Goal: Task Accomplishment & Management: Manage account settings

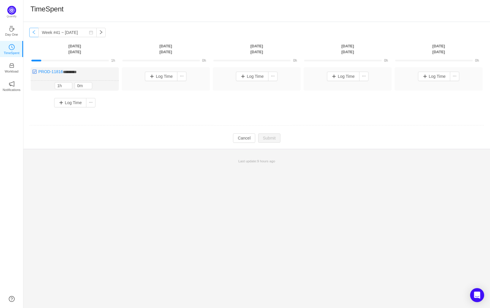
click at [36, 32] on button "button" at bounding box center [33, 32] width 9 height 9
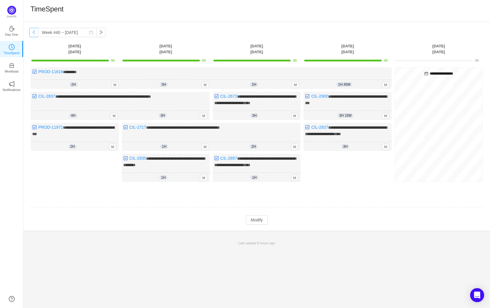
click at [37, 31] on button "button" at bounding box center [33, 32] width 9 height 9
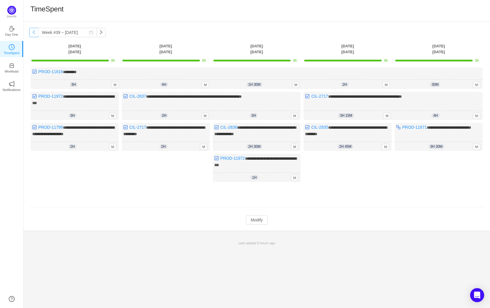
click at [35, 31] on button "button" at bounding box center [33, 32] width 9 height 9
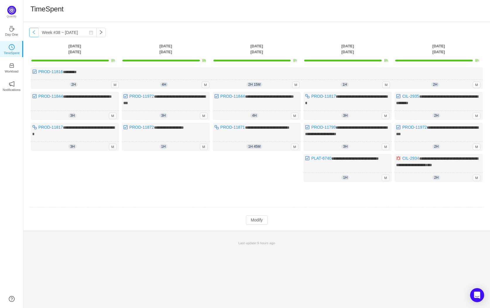
click at [35, 31] on button "button" at bounding box center [33, 32] width 9 height 9
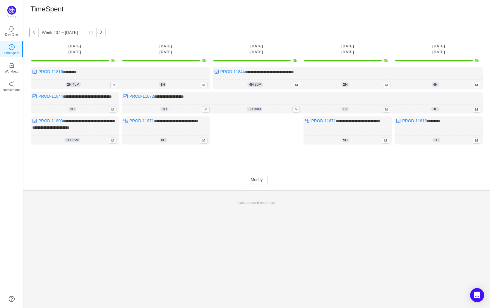
click at [35, 31] on button "button" at bounding box center [33, 32] width 9 height 9
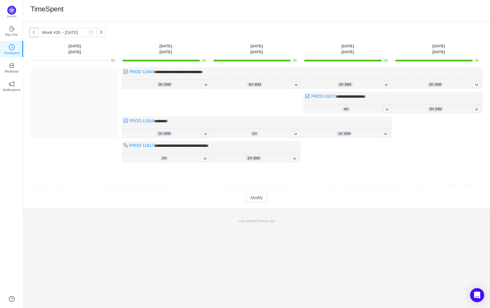
click at [31, 35] on button "button" at bounding box center [33, 32] width 9 height 9
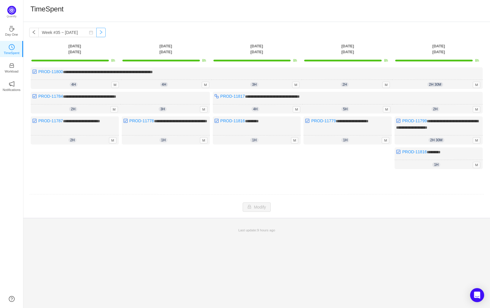
click at [96, 34] on button "button" at bounding box center [100, 32] width 9 height 9
type input "Week #36 ~ [DATE]"
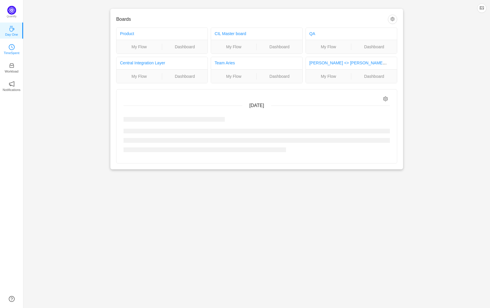
click at [15, 47] on link "TimeSpent" at bounding box center [12, 49] width 6 height 6
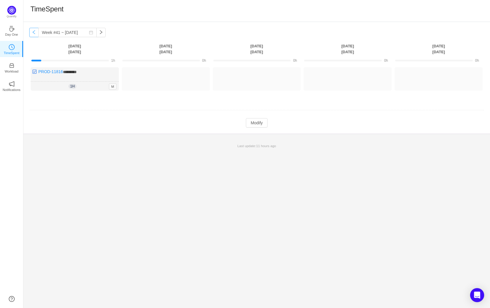
click at [37, 32] on button "button" at bounding box center [33, 32] width 9 height 9
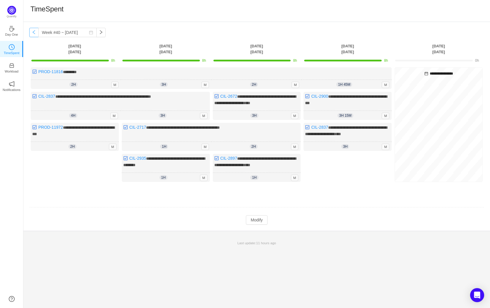
click at [35, 33] on button "button" at bounding box center [33, 32] width 9 height 9
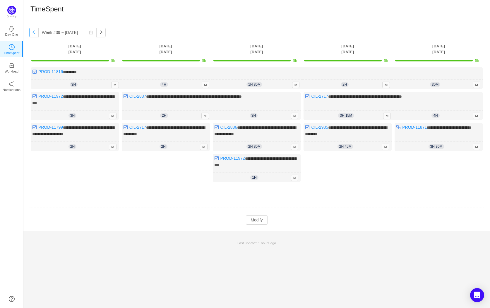
click at [33, 33] on button "button" at bounding box center [33, 32] width 9 height 9
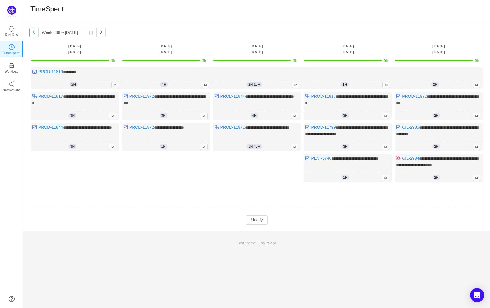
click at [33, 31] on button "button" at bounding box center [33, 32] width 9 height 9
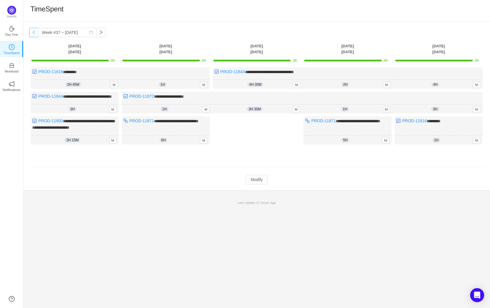
click at [37, 31] on button "button" at bounding box center [33, 32] width 9 height 9
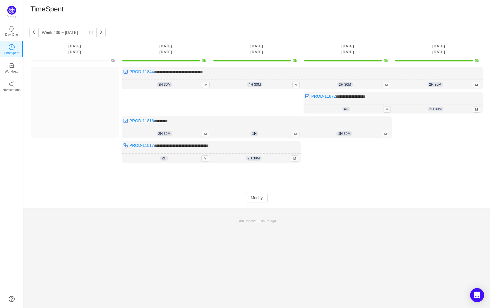
click at [475, 136] on div "Log Time" at bounding box center [439, 141] width 88 height 49
click at [44, 36] on input "Week #36 ~ [DATE]" at bounding box center [67, 32] width 58 height 9
click at [38, 34] on div "[DATE]" at bounding box center [79, 33] width 83 height 12
click at [31, 18] on div "TimeSpent" at bounding box center [256, 11] width 467 height 22
click at [87, 31] on input "Week #36 ~ [DATE]" at bounding box center [67, 32] width 58 height 9
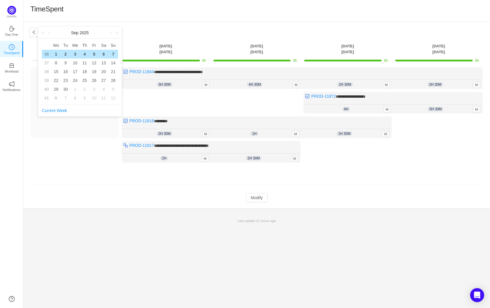
drag, startPoint x: 173, startPoint y: 37, endPoint x: 147, endPoint y: 36, distance: 26.1
click at [172, 37] on div "**********" at bounding box center [256, 115] width 467 height 187
click at [97, 33] on button "button" at bounding box center [100, 32] width 9 height 9
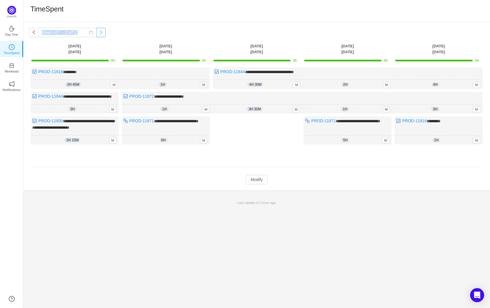
click at [96, 32] on button "button" at bounding box center [100, 32] width 9 height 9
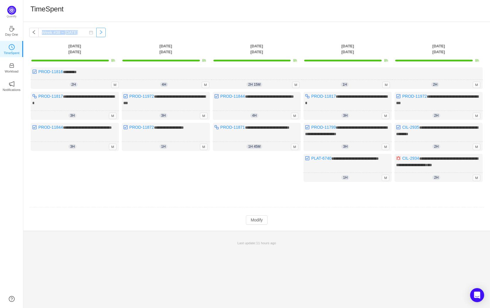
click at [96, 32] on button "button" at bounding box center [100, 32] width 9 height 9
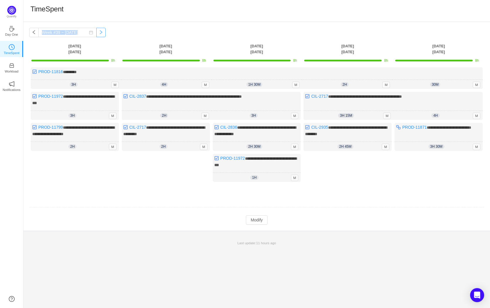
click at [96, 32] on button "button" at bounding box center [100, 32] width 9 height 9
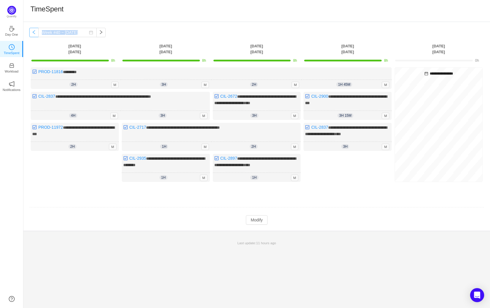
click at [32, 33] on button "button" at bounding box center [33, 32] width 9 height 9
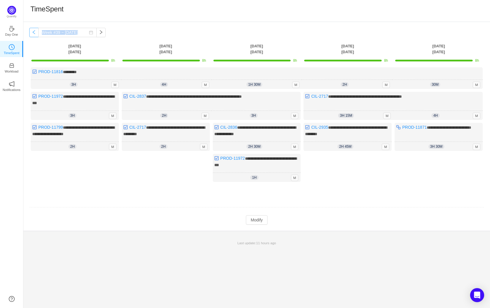
click at [35, 34] on button "button" at bounding box center [33, 32] width 9 height 9
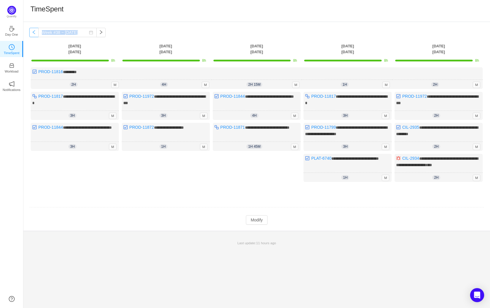
click at [35, 34] on button "button" at bounding box center [33, 32] width 9 height 9
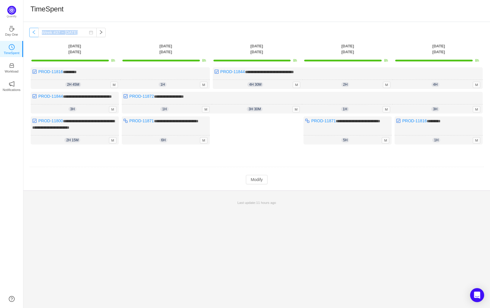
click at [35, 34] on button "button" at bounding box center [33, 32] width 9 height 9
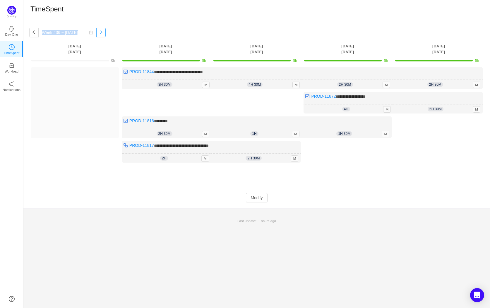
click at [96, 31] on button "button" at bounding box center [100, 32] width 9 height 9
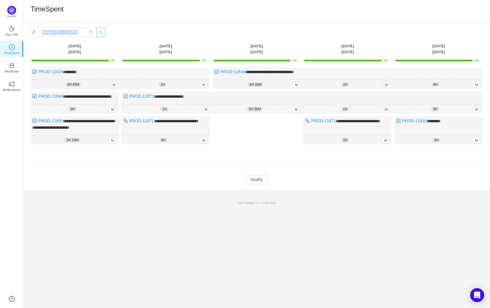
click at [96, 31] on button "button" at bounding box center [100, 32] width 9 height 9
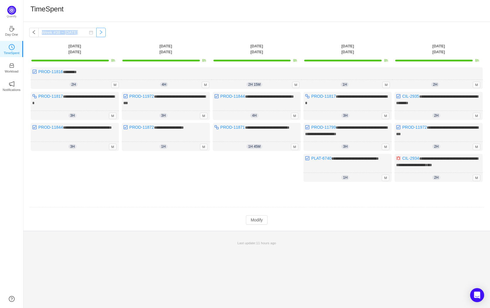
click at [96, 31] on button "button" at bounding box center [100, 32] width 9 height 9
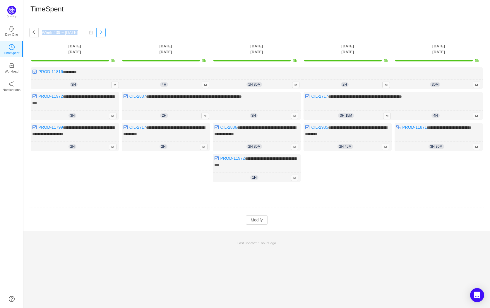
click at [96, 31] on button "button" at bounding box center [100, 32] width 9 height 9
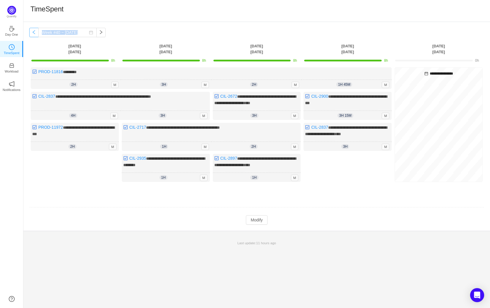
click at [37, 33] on button "button" at bounding box center [33, 32] width 9 height 9
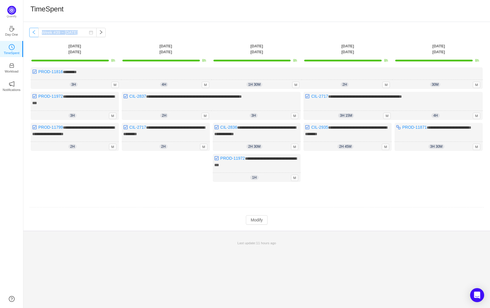
click at [35, 33] on button "button" at bounding box center [33, 32] width 9 height 9
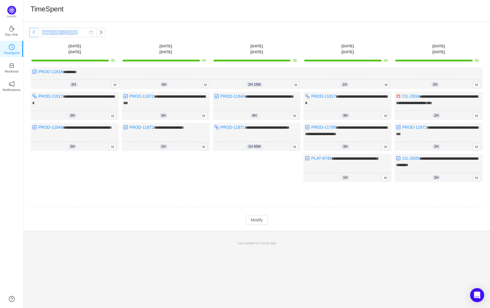
click at [35, 33] on button "button" at bounding box center [33, 32] width 9 height 9
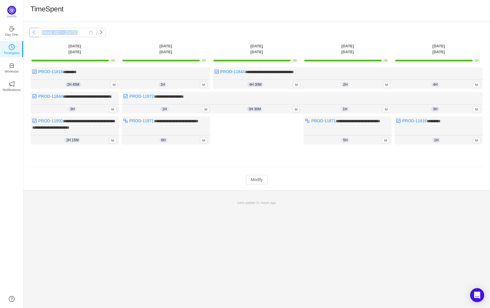
click at [35, 33] on button "button" at bounding box center [33, 32] width 9 height 9
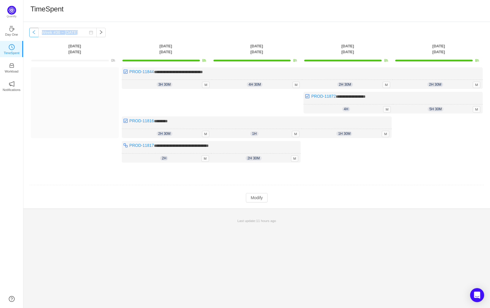
click at [33, 36] on button "button" at bounding box center [33, 32] width 9 height 9
click at [339, 193] on td "Modify Cancel Submit" at bounding box center [256, 198] width 455 height 10
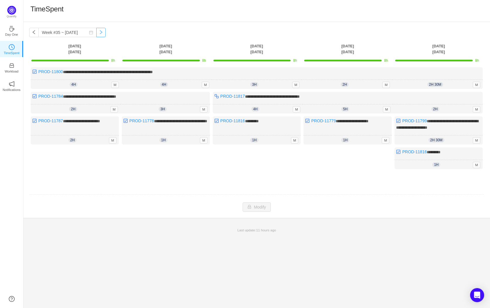
click at [96, 34] on button "button" at bounding box center [100, 32] width 9 height 9
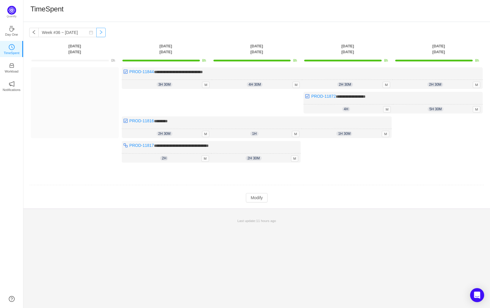
click at [96, 33] on button "button" at bounding box center [100, 32] width 9 height 9
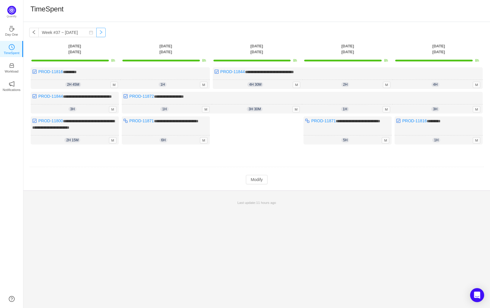
click at [96, 33] on button "button" at bounding box center [100, 32] width 9 height 9
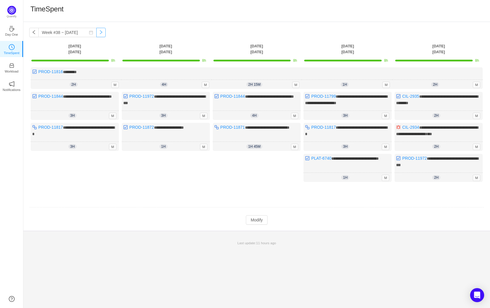
click at [96, 33] on button "button" at bounding box center [100, 32] width 9 height 9
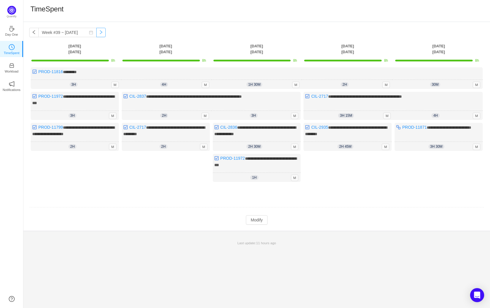
click at [96, 33] on button "button" at bounding box center [100, 32] width 9 height 9
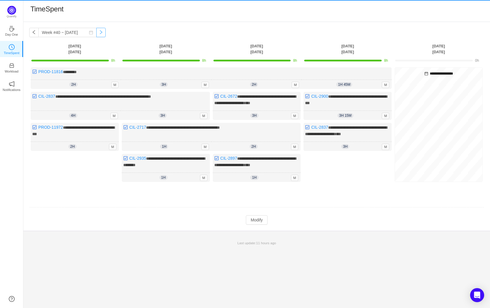
click at [96, 33] on button "button" at bounding box center [100, 32] width 9 height 9
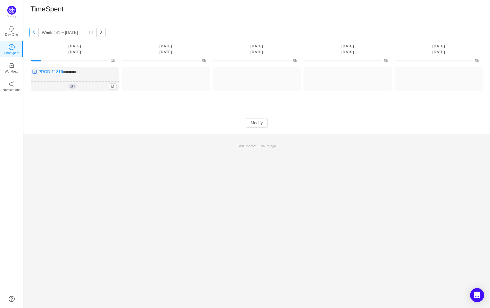
click at [34, 33] on button "button" at bounding box center [33, 32] width 9 height 9
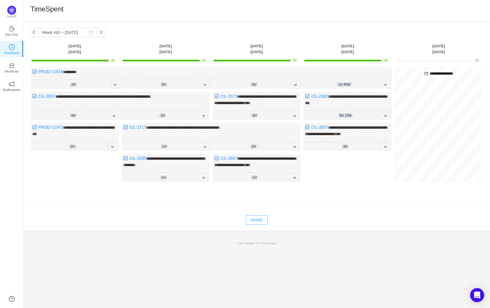
click at [257, 218] on button "Modify" at bounding box center [256, 220] width 21 height 9
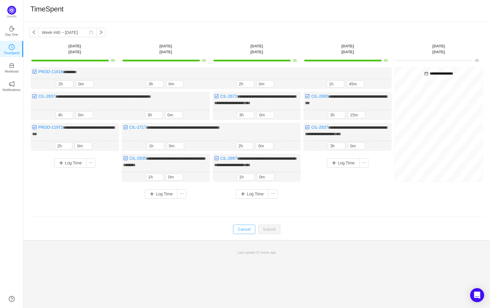
click at [247, 230] on button "Cancel" at bounding box center [244, 229] width 22 height 9
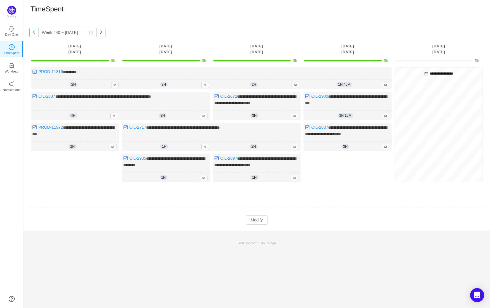
click at [33, 29] on button "button" at bounding box center [33, 32] width 9 height 9
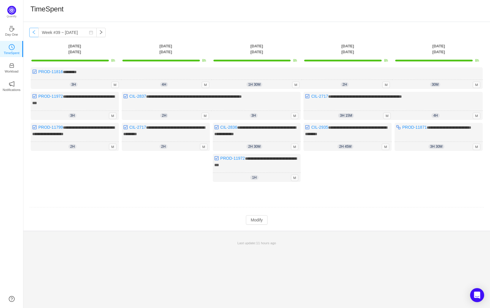
click at [33, 28] on button "button" at bounding box center [33, 32] width 9 height 9
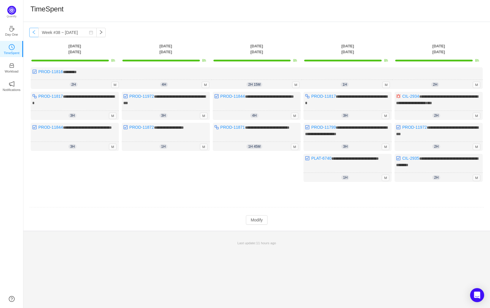
click at [32, 28] on button "button" at bounding box center [33, 32] width 9 height 9
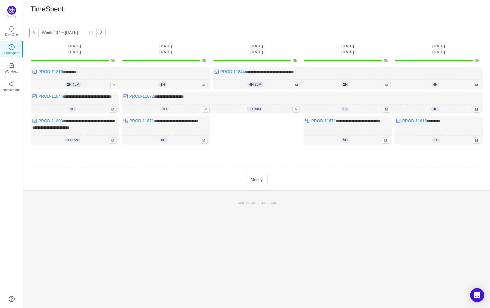
click at [33, 30] on button "button" at bounding box center [33, 32] width 9 height 9
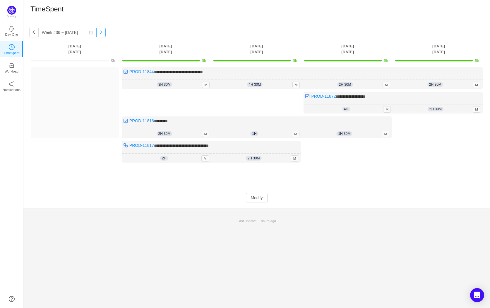
click at [96, 34] on button "button" at bounding box center [100, 32] width 9 height 9
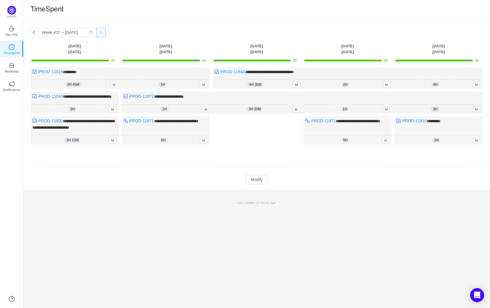
click at [96, 35] on button "button" at bounding box center [100, 32] width 9 height 9
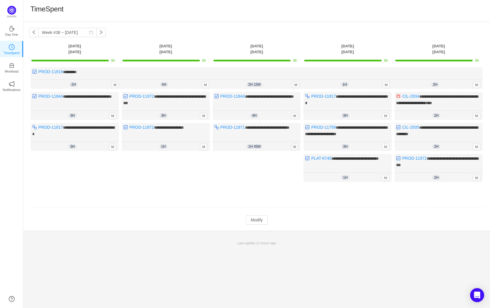
click at [249, 213] on tbody "**********" at bounding box center [256, 140] width 455 height 170
click at [249, 216] on button "Modify" at bounding box center [256, 220] width 21 height 9
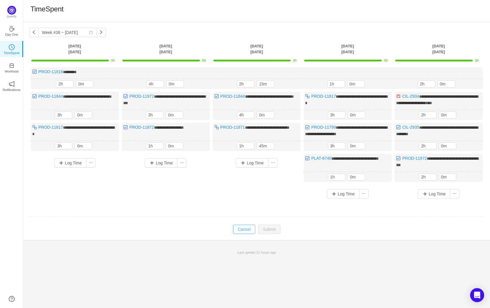
click at [246, 229] on button "Cancel" at bounding box center [244, 229] width 22 height 9
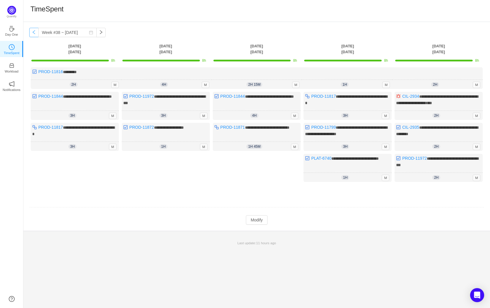
click at [35, 33] on button "button" at bounding box center [33, 32] width 9 height 9
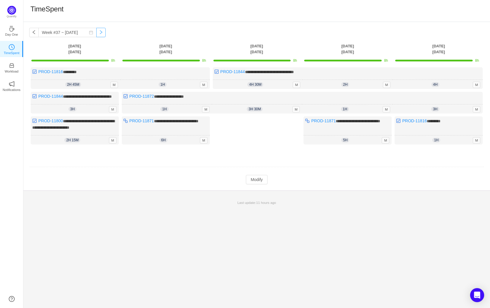
click at [96, 33] on button "button" at bounding box center [100, 32] width 9 height 9
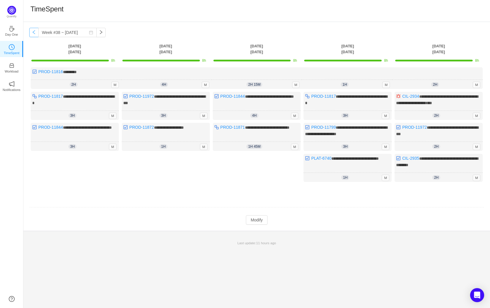
click at [34, 33] on button "button" at bounding box center [33, 32] width 9 height 9
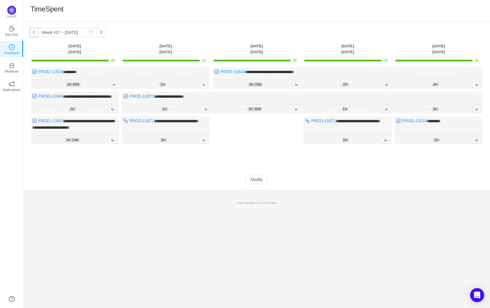
click at [30, 34] on button "button" at bounding box center [33, 32] width 9 height 9
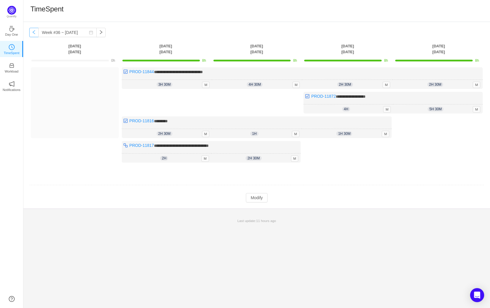
click at [31, 34] on button "button" at bounding box center [33, 32] width 9 height 9
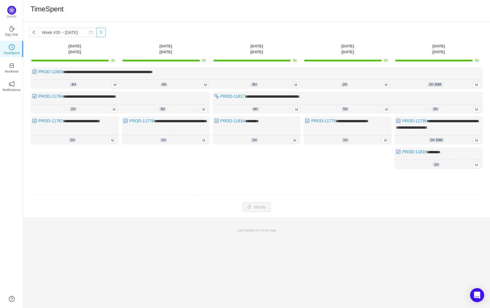
click at [96, 29] on button "button" at bounding box center [100, 32] width 9 height 9
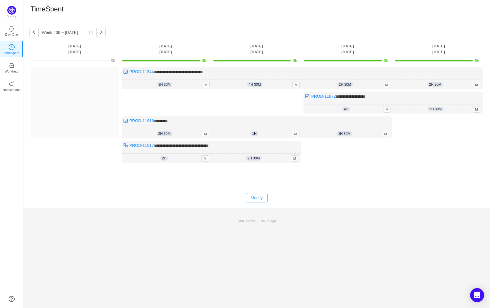
click at [252, 197] on button "Modify" at bounding box center [256, 197] width 21 height 9
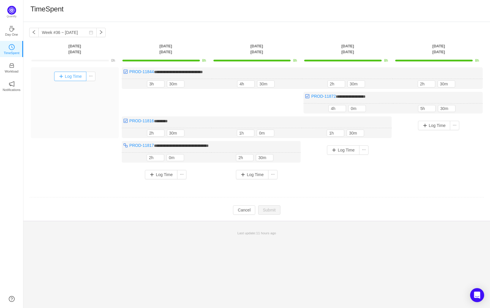
click at [71, 76] on button "Log Time" at bounding box center [70, 76] width 33 height 9
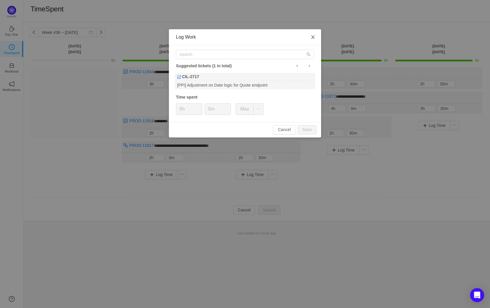
click at [313, 34] on span "Close" at bounding box center [313, 37] width 16 height 16
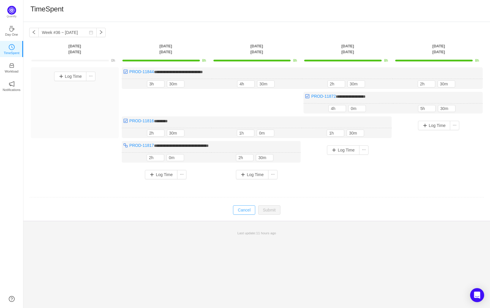
click at [239, 211] on button "Cancel" at bounding box center [244, 210] width 22 height 9
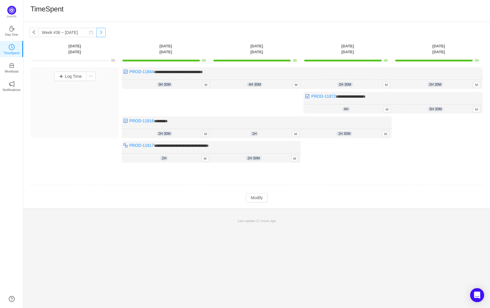
click at [92, 37] on div "**********" at bounding box center [256, 115] width 467 height 187
click at [96, 35] on button "button" at bounding box center [100, 32] width 9 height 9
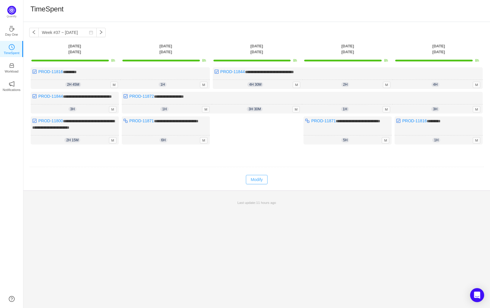
click at [257, 185] on button "Modify" at bounding box center [256, 179] width 21 height 9
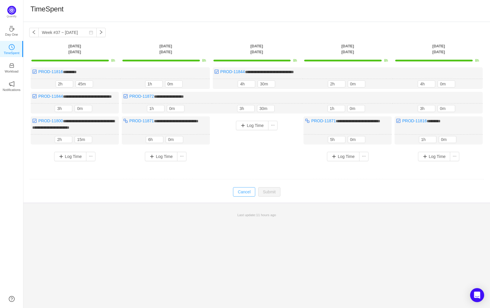
click at [242, 195] on button "Cancel" at bounding box center [244, 191] width 22 height 9
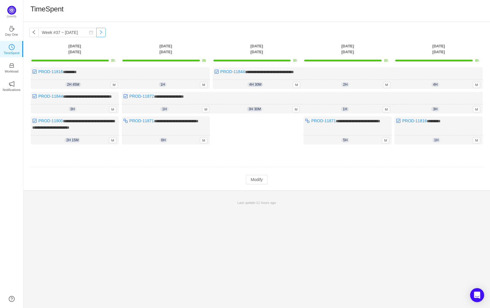
click at [96, 30] on button "button" at bounding box center [100, 32] width 9 height 9
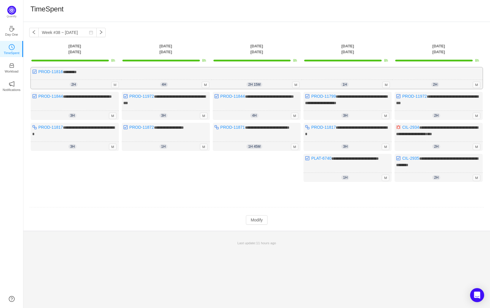
click at [115, 84] on span "M" at bounding box center [115, 85] width 8 height 6
click at [112, 109] on div "**********" at bounding box center [75, 106] width 88 height 28
click at [112, 113] on span "M" at bounding box center [113, 116] width 8 height 6
click at [115, 148] on span "M" at bounding box center [113, 147] width 8 height 6
click at [96, 35] on button "button" at bounding box center [100, 32] width 9 height 9
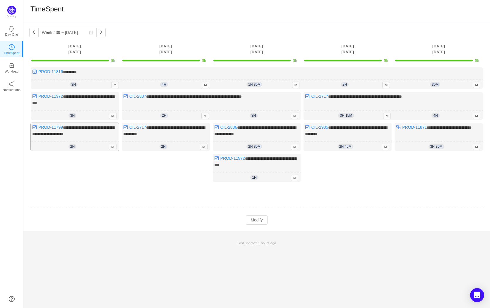
click at [114, 147] on span "M" at bounding box center [113, 147] width 8 height 6
click at [295, 177] on span "M" at bounding box center [295, 178] width 8 height 6
click at [96, 32] on button "button" at bounding box center [100, 32] width 9 height 9
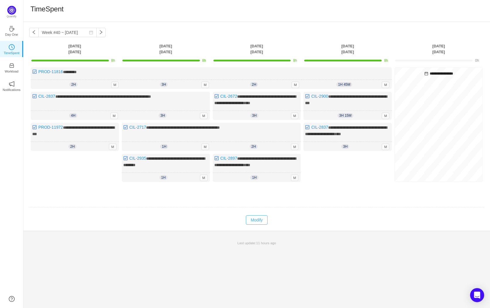
click at [252, 218] on button "Modify" at bounding box center [256, 220] width 21 height 9
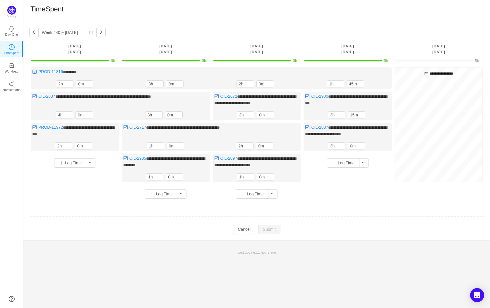
click at [255, 233] on div "**********" at bounding box center [256, 131] width 467 height 218
click at [249, 230] on button "Cancel" at bounding box center [244, 229] width 22 height 9
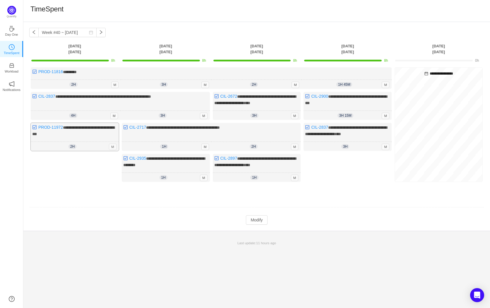
click at [114, 144] on span "M" at bounding box center [113, 147] width 8 height 6
click at [113, 147] on span "M" at bounding box center [113, 147] width 8 height 6
click at [260, 220] on button "Modify" at bounding box center [256, 220] width 21 height 9
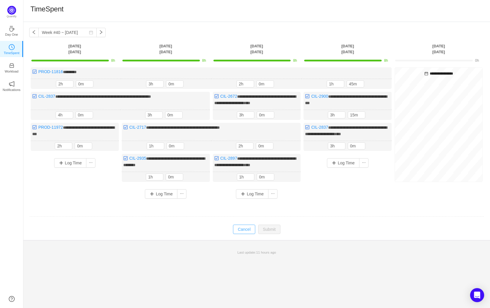
click at [246, 230] on button "Cancel" at bounding box center [244, 229] width 22 height 9
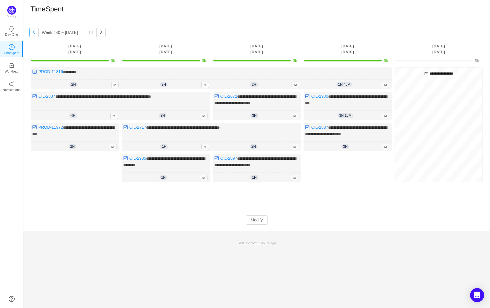
click at [32, 36] on button "button" at bounding box center [33, 32] width 9 height 9
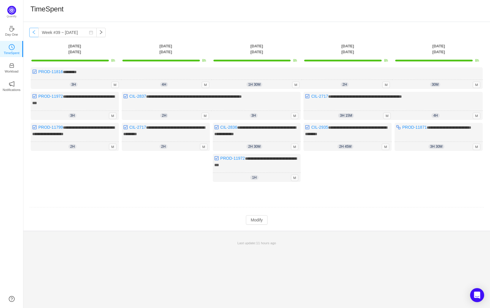
click at [35, 32] on button "button" at bounding box center [33, 32] width 9 height 9
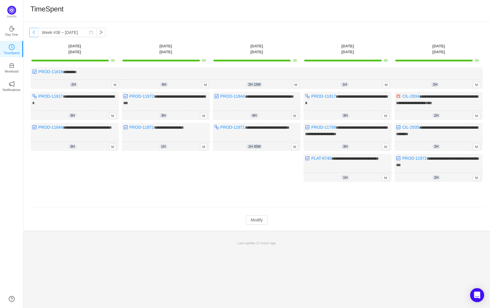
click at [35, 32] on button "button" at bounding box center [33, 32] width 9 height 9
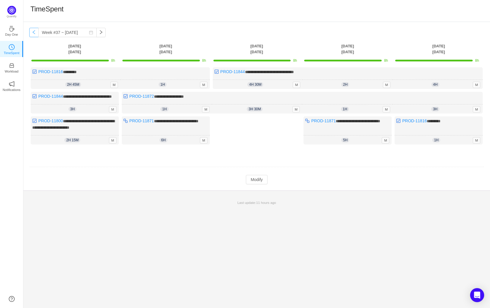
click at [35, 32] on button "button" at bounding box center [33, 32] width 9 height 9
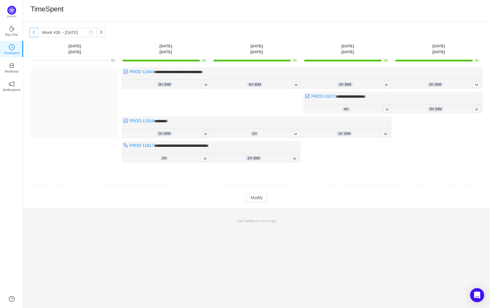
click at [33, 33] on button "button" at bounding box center [33, 32] width 9 height 9
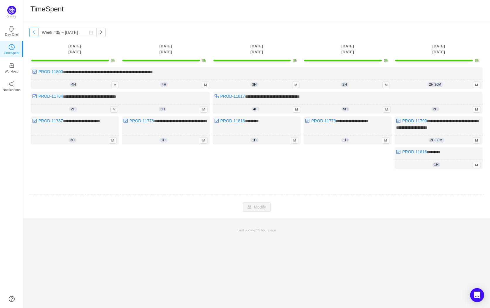
click at [31, 32] on button "button" at bounding box center [33, 32] width 9 height 9
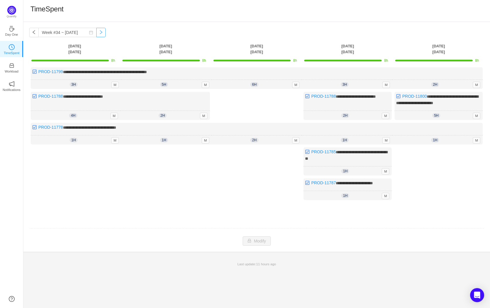
click at [97, 33] on button "button" at bounding box center [100, 32] width 9 height 9
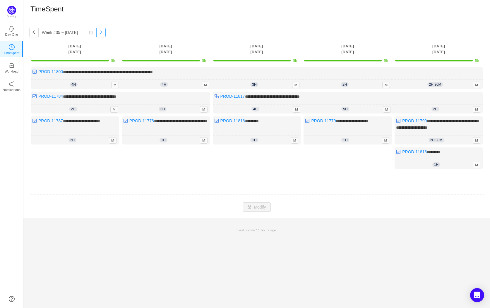
click at [96, 33] on button "button" at bounding box center [100, 32] width 9 height 9
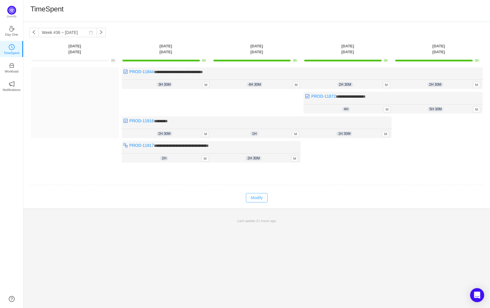
click at [251, 194] on button "Modify" at bounding box center [256, 197] width 21 height 9
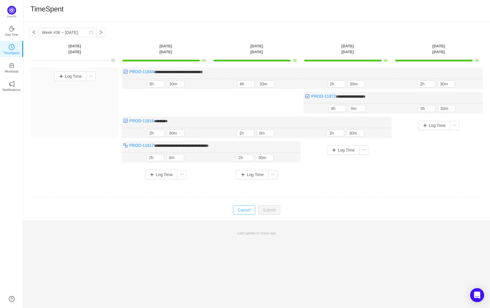
click at [247, 211] on td "Modify Cancel Submit" at bounding box center [256, 210] width 455 height 10
click at [247, 210] on button "Cancel" at bounding box center [244, 210] width 22 height 9
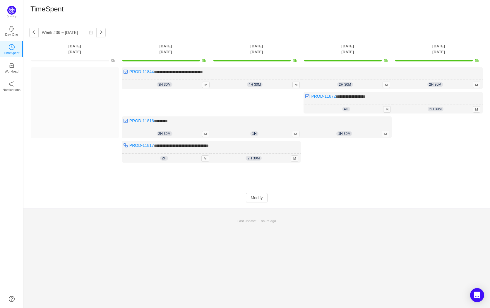
click at [244, 186] on td at bounding box center [256, 185] width 455 height 15
click at [246, 193] on button "Modify" at bounding box center [256, 197] width 21 height 9
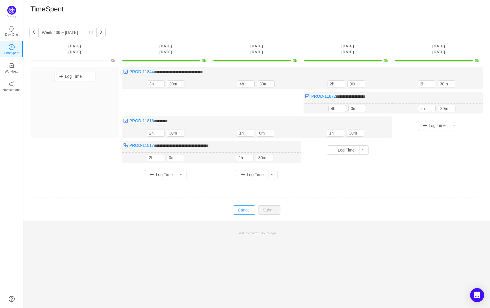
click at [244, 208] on button "Cancel" at bounding box center [244, 210] width 22 height 9
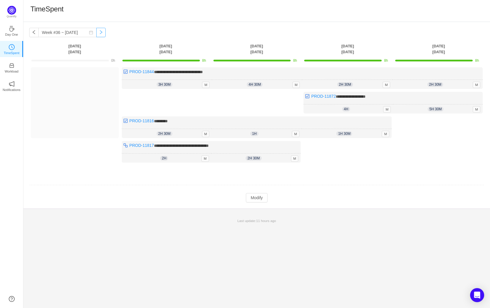
click at [96, 33] on button "button" at bounding box center [100, 32] width 9 height 9
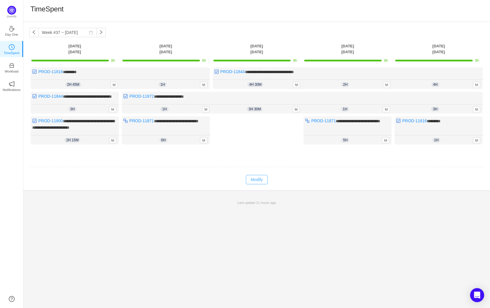
click at [255, 185] on button "Modify" at bounding box center [256, 179] width 21 height 9
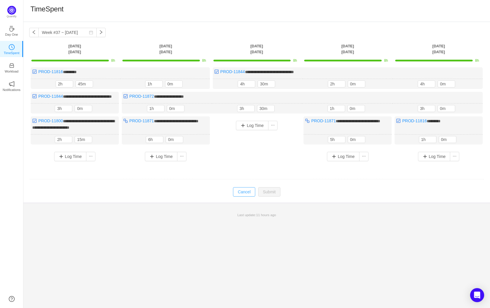
click at [238, 194] on button "Cancel" at bounding box center [244, 191] width 22 height 9
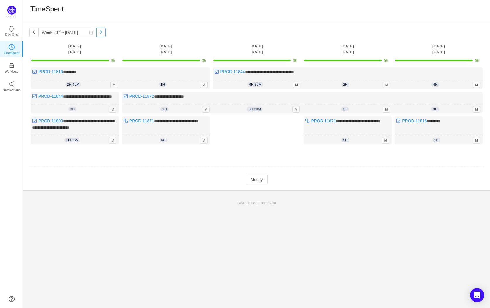
click at [96, 30] on button "button" at bounding box center [100, 32] width 9 height 9
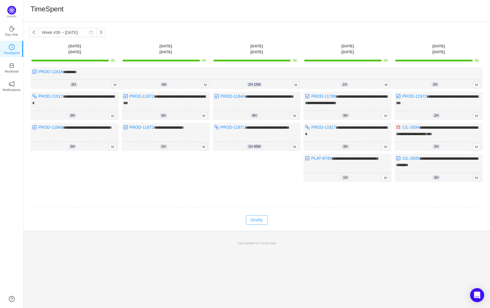
click at [261, 216] on button "Modify" at bounding box center [256, 220] width 21 height 9
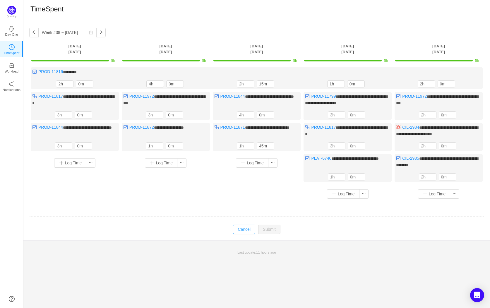
click at [251, 228] on button "Cancel" at bounding box center [244, 229] width 22 height 9
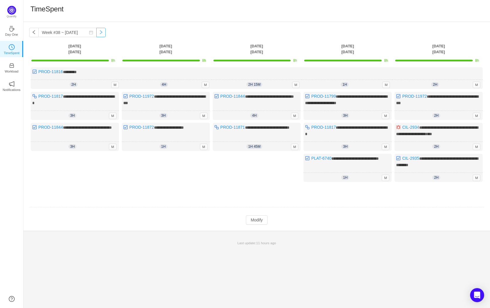
click at [96, 33] on button "button" at bounding box center [100, 32] width 9 height 9
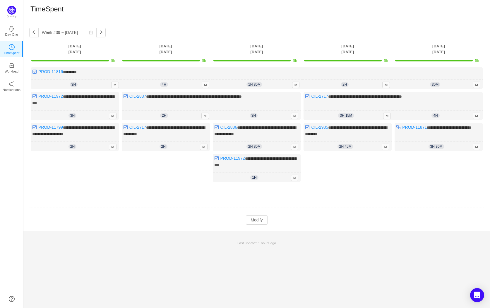
click at [260, 226] on div "**********" at bounding box center [256, 126] width 467 height 209
click at [260, 223] on div "**********" at bounding box center [256, 126] width 467 height 209
click at [261, 221] on button "Modify" at bounding box center [256, 220] width 21 height 9
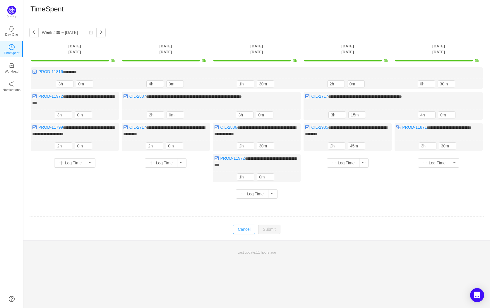
click at [248, 227] on td "Modify Cancel Submit" at bounding box center [256, 230] width 455 height 10
click at [97, 28] on button "button" at bounding box center [100, 32] width 9 height 9
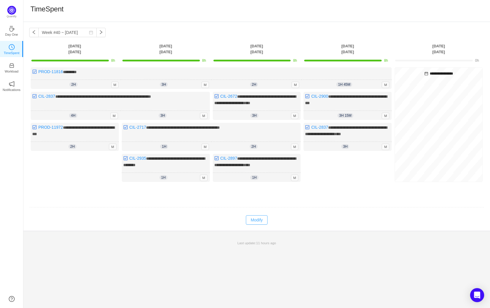
click at [255, 216] on button "Modify" at bounding box center [256, 220] width 21 height 9
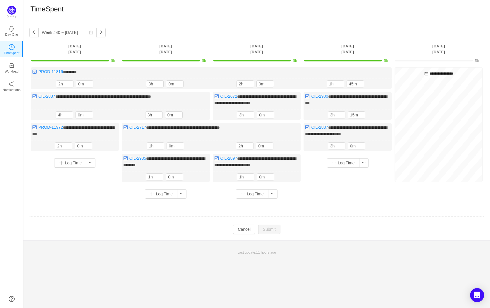
click at [276, 234] on div "**********" at bounding box center [256, 131] width 467 height 218
click at [250, 225] on td "Modify Cancel Submit" at bounding box center [256, 230] width 455 height 10
click at [242, 226] on button "Cancel" at bounding box center [244, 229] width 22 height 9
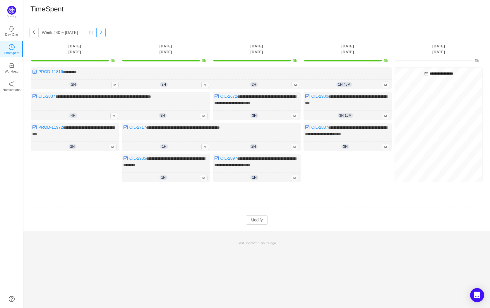
click at [96, 35] on button "button" at bounding box center [100, 32] width 9 height 9
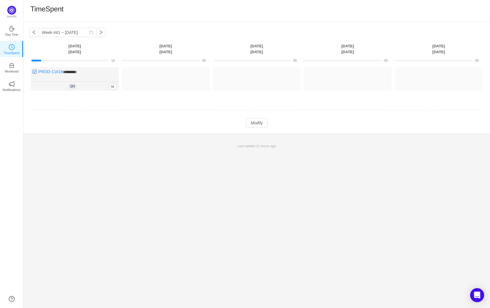
click at [256, 132] on div "Week #41 ~ [DATE] You have reached free plan limit. Upgrade [DATE] [DATE] [DATE…" at bounding box center [256, 78] width 467 height 112
click at [259, 127] on button "Modify" at bounding box center [256, 122] width 21 height 9
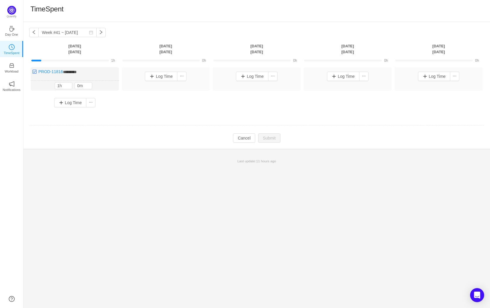
click at [257, 140] on td "Modify Cancel Submit" at bounding box center [256, 138] width 455 height 10
click at [247, 140] on button "Cancel" at bounding box center [244, 138] width 22 height 9
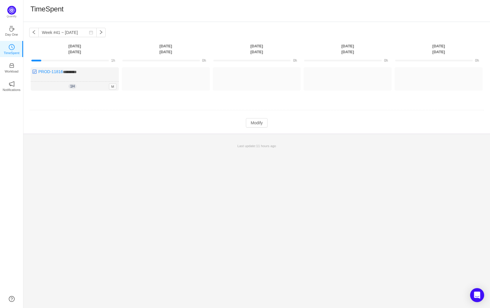
click at [28, 28] on div "Week #41 ~ [DATE] You have reached free plan limit. Upgrade [DATE] [DATE] [DATE…" at bounding box center [256, 78] width 467 height 112
click at [28, 29] on div "Week #41 ~ [DATE] You have reached free plan limit. Upgrade [DATE] [DATE] [DATE…" at bounding box center [256, 78] width 467 height 112
click at [44, 40] on div "Week #41 ~ [DATE] You have reached free plan limit. Upgrade [DATE] [DATE] [DATE…" at bounding box center [256, 78] width 467 height 112
click at [39, 36] on input "Week #41 ~ [DATE]" at bounding box center [67, 32] width 58 height 9
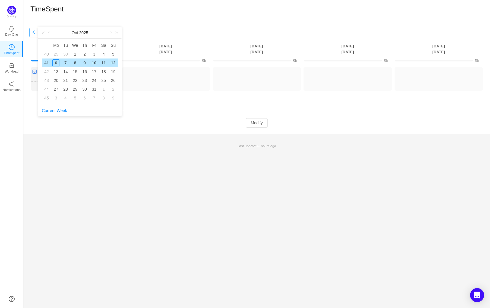
click at [35, 35] on button "button" at bounding box center [33, 32] width 9 height 9
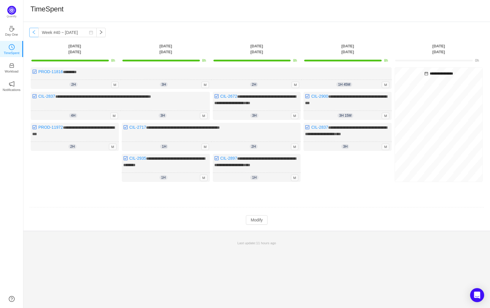
click at [35, 33] on button "button" at bounding box center [33, 32] width 9 height 9
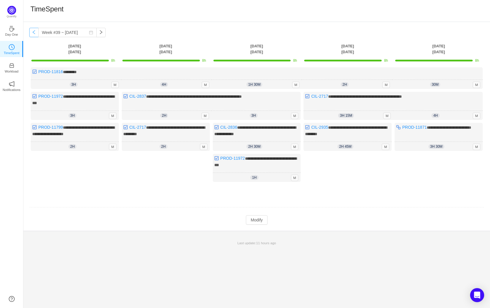
click at [35, 32] on button "button" at bounding box center [33, 32] width 9 height 9
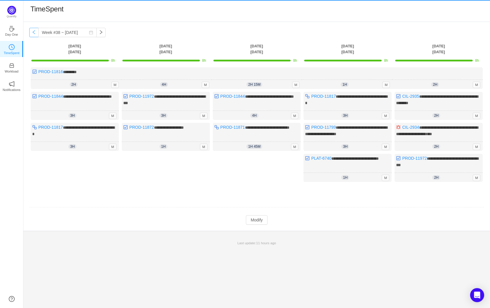
click at [35, 32] on button "button" at bounding box center [33, 32] width 9 height 9
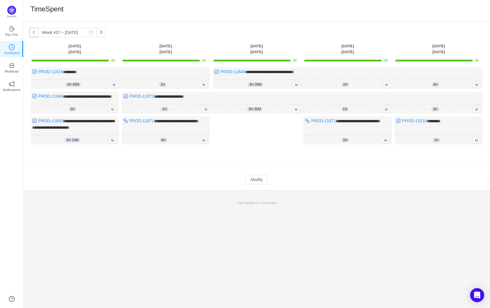
click at [35, 32] on button "button" at bounding box center [33, 32] width 9 height 9
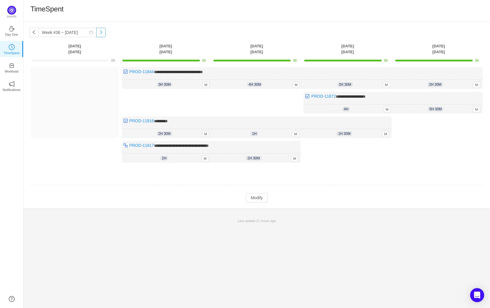
click at [97, 33] on button "button" at bounding box center [100, 32] width 9 height 9
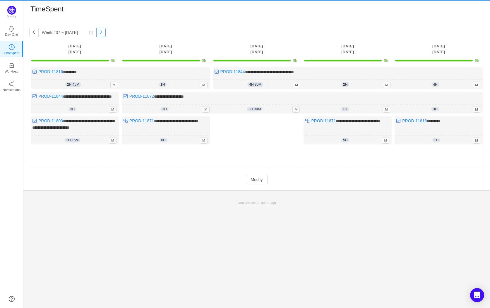
click at [96, 33] on button "button" at bounding box center [100, 32] width 9 height 9
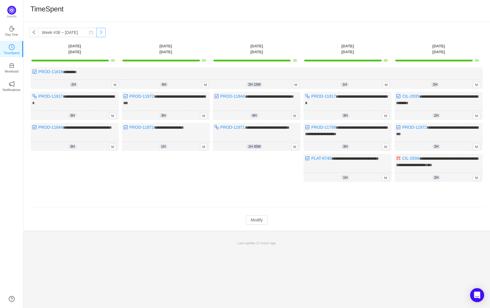
click at [96, 33] on button "button" at bounding box center [100, 32] width 9 height 9
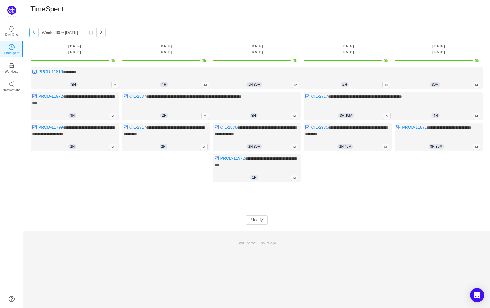
click at [33, 30] on button "button" at bounding box center [33, 32] width 9 height 9
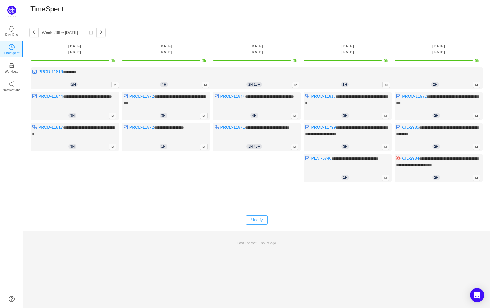
click at [261, 220] on button "Modify" at bounding box center [256, 220] width 21 height 9
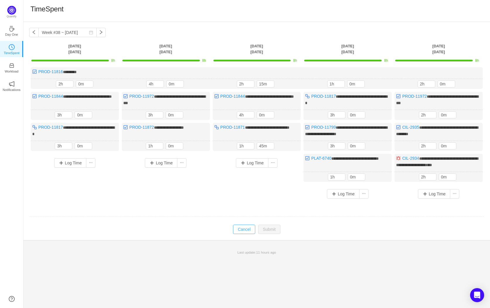
click at [251, 227] on button "Cancel" at bounding box center [244, 229] width 22 height 9
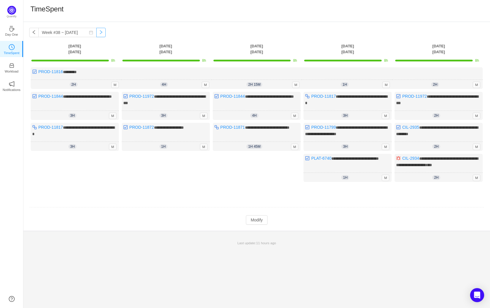
click at [96, 32] on button "button" at bounding box center [100, 32] width 9 height 9
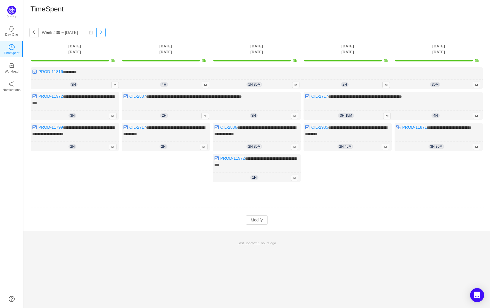
click at [96, 32] on button "button" at bounding box center [100, 32] width 9 height 9
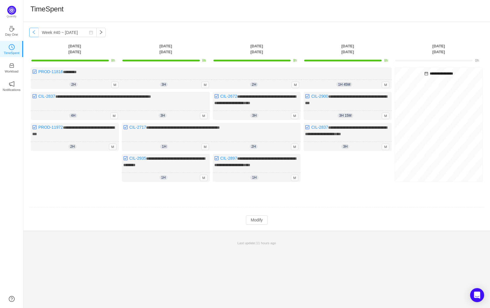
click at [31, 35] on button "button" at bounding box center [33, 32] width 9 height 9
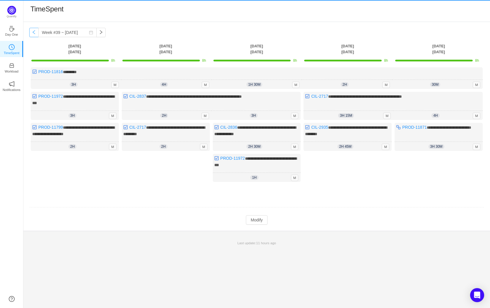
click at [31, 34] on button "button" at bounding box center [33, 32] width 9 height 9
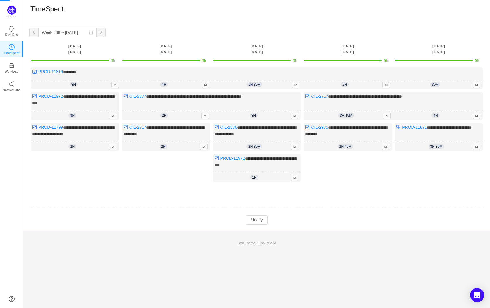
click at [31, 34] on button "button" at bounding box center [33, 32] width 9 height 9
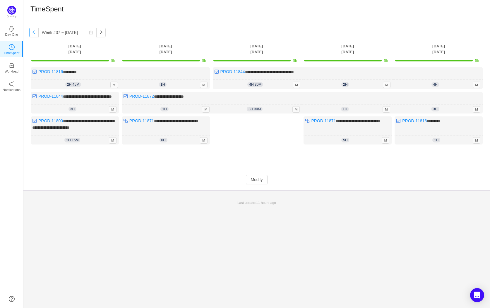
click at [31, 34] on button "button" at bounding box center [33, 32] width 9 height 9
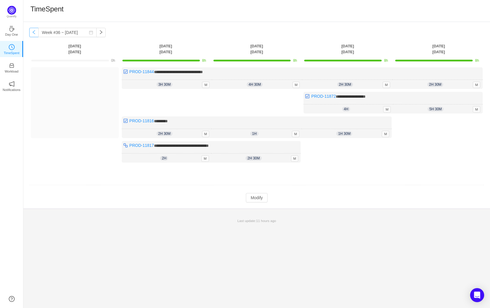
click at [31, 34] on button "button" at bounding box center [33, 32] width 9 height 9
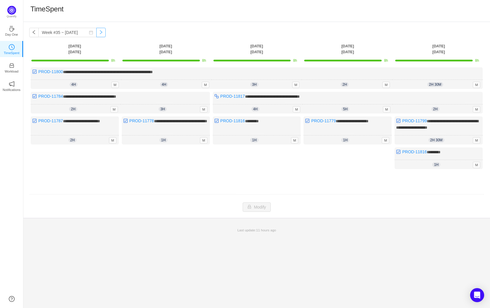
click at [98, 34] on button "button" at bounding box center [100, 32] width 9 height 9
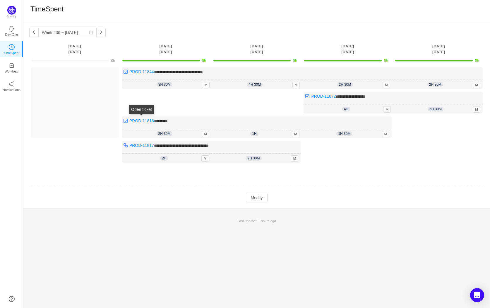
click at [336, 268] on div "**********" at bounding box center [256, 165] width 467 height 286
click at [97, 34] on button "button" at bounding box center [100, 32] width 9 height 9
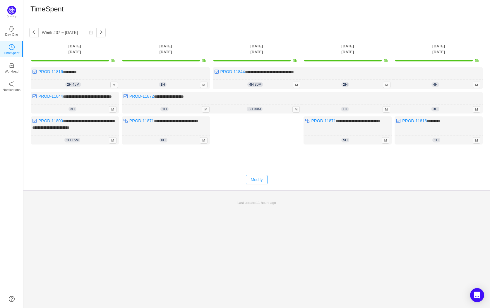
click at [259, 183] on button "Modify" at bounding box center [256, 179] width 21 height 9
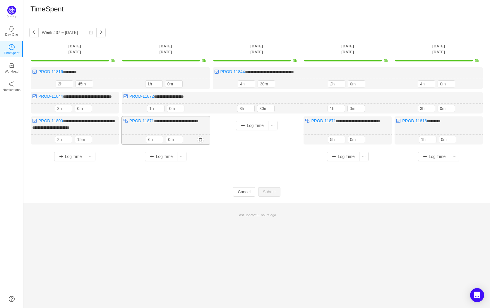
click at [163, 123] on span "**********" at bounding box center [176, 121] width 45 height 4
click at [243, 146] on div "Log Time" at bounding box center [257, 138] width 88 height 42
click at [243, 194] on button "Cancel" at bounding box center [244, 191] width 22 height 9
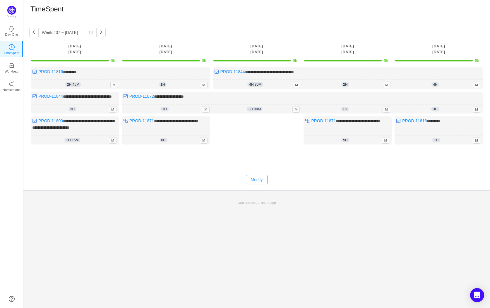
click at [263, 183] on button "Modify" at bounding box center [256, 179] width 21 height 9
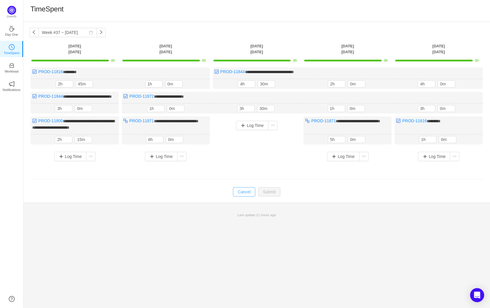
click at [252, 197] on button "Cancel" at bounding box center [244, 191] width 22 height 9
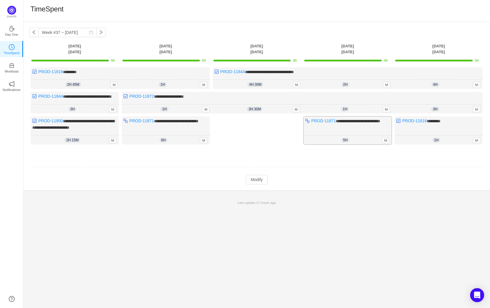
click at [341, 145] on div "5h 5h 0m M" at bounding box center [348, 140] width 88 height 9
click at [380, 145] on div "5h 5h 0m M" at bounding box center [348, 140] width 88 height 9
click at [381, 145] on div "5h 5h 0m M" at bounding box center [348, 140] width 88 height 9
click at [385, 144] on span "M" at bounding box center [386, 140] width 8 height 6
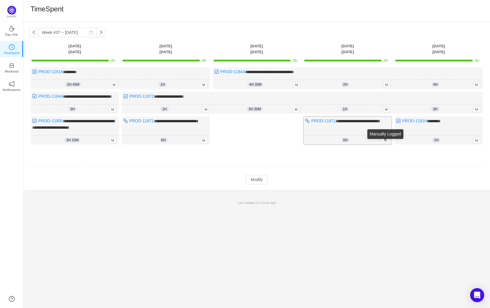
click at [385, 144] on span "M" at bounding box center [386, 140] width 8 height 6
click at [474, 144] on span "M" at bounding box center [477, 140] width 8 height 6
click at [475, 139] on div "Manually Logged" at bounding box center [472, 134] width 36 height 10
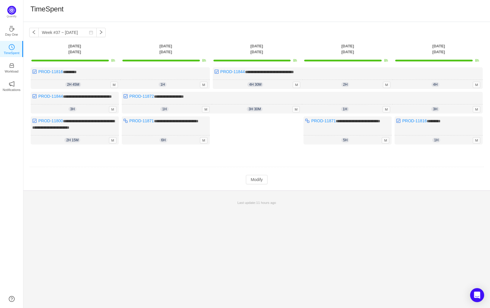
click at [462, 166] on td at bounding box center [256, 167] width 455 height 15
click at [255, 185] on button "Modify" at bounding box center [256, 179] width 21 height 9
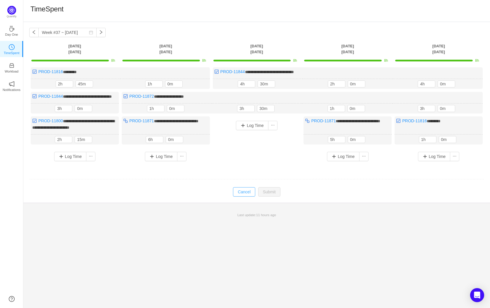
click at [245, 197] on button "Cancel" at bounding box center [244, 191] width 22 height 9
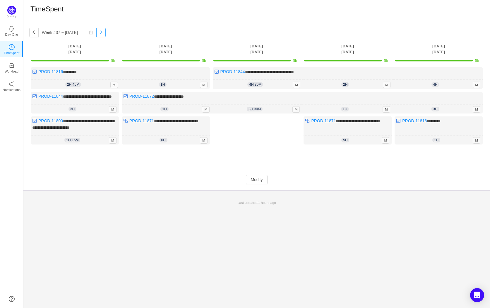
click at [96, 36] on button "button" at bounding box center [100, 32] width 9 height 9
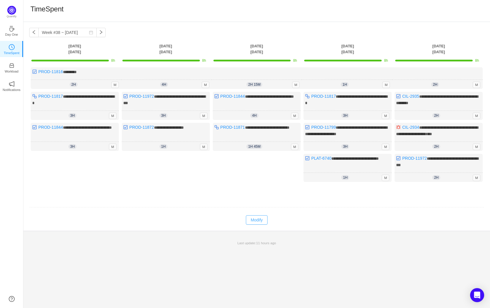
click at [260, 220] on button "Modify" at bounding box center [256, 220] width 21 height 9
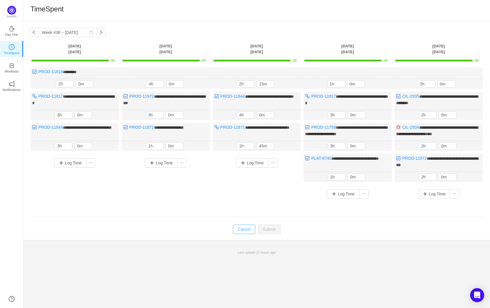
click at [247, 229] on button "Cancel" at bounding box center [244, 229] width 22 height 9
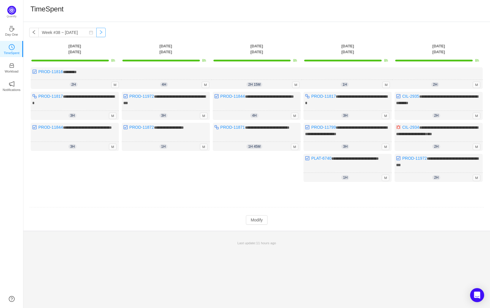
click at [96, 36] on button "button" at bounding box center [100, 32] width 9 height 9
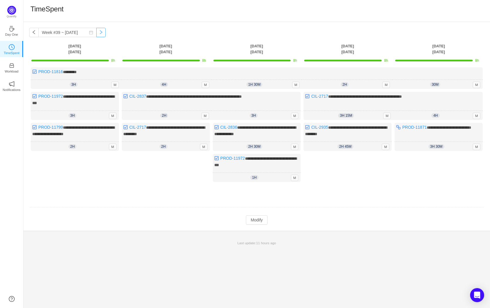
click at [96, 35] on button "button" at bounding box center [100, 32] width 9 height 9
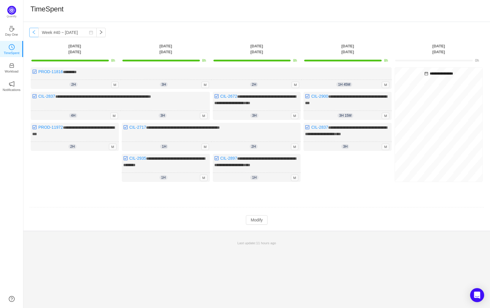
click at [34, 30] on button "button" at bounding box center [33, 32] width 9 height 9
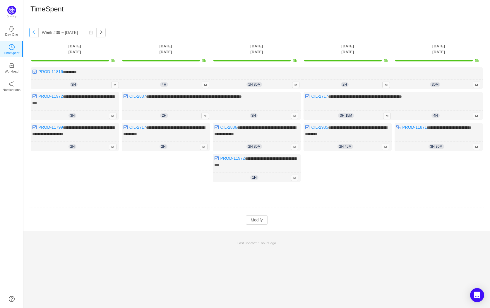
click at [34, 29] on button "button" at bounding box center [33, 32] width 9 height 9
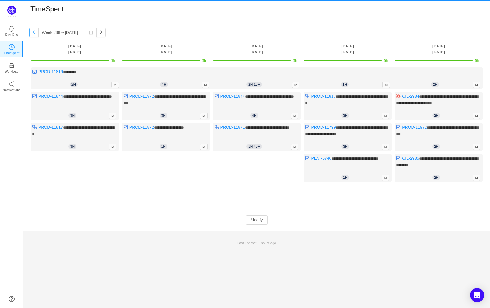
click at [34, 29] on button "button" at bounding box center [33, 32] width 9 height 9
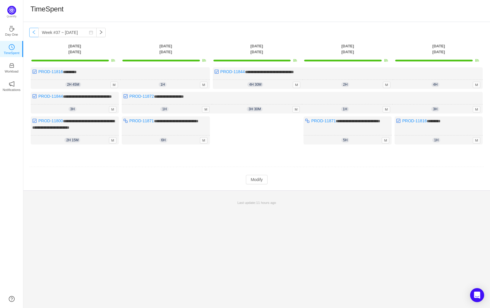
click at [34, 29] on button "button" at bounding box center [33, 32] width 9 height 9
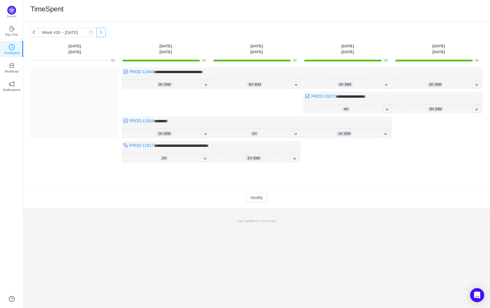
click at [96, 31] on button "button" at bounding box center [100, 32] width 9 height 9
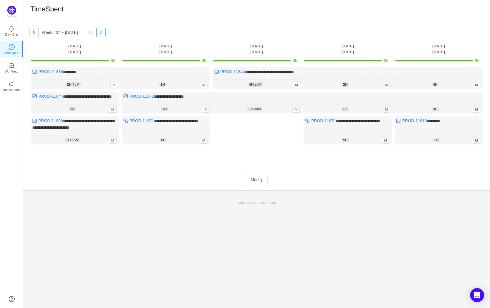
click at [96, 32] on button "button" at bounding box center [100, 32] width 9 height 9
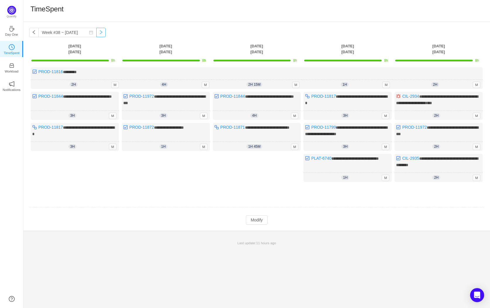
click at [96, 35] on button "button" at bounding box center [100, 32] width 9 height 9
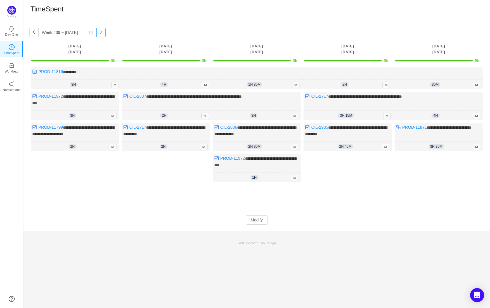
click at [96, 34] on button "button" at bounding box center [100, 32] width 9 height 9
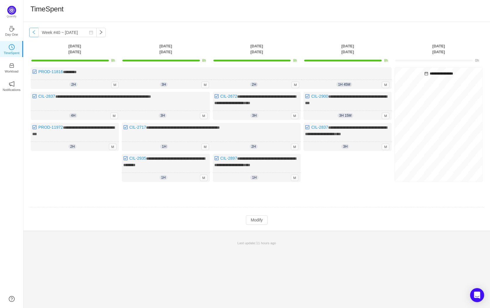
click at [36, 33] on button "button" at bounding box center [33, 32] width 9 height 9
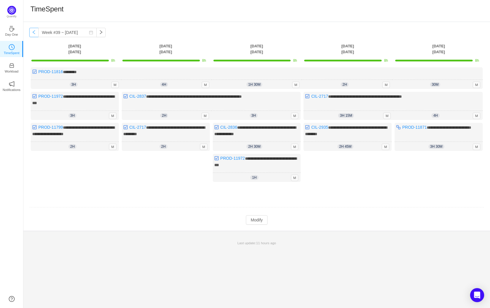
click at [37, 33] on button "button" at bounding box center [33, 32] width 9 height 9
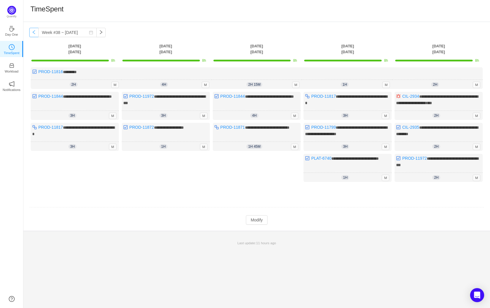
click at [37, 33] on button "button" at bounding box center [33, 32] width 9 height 9
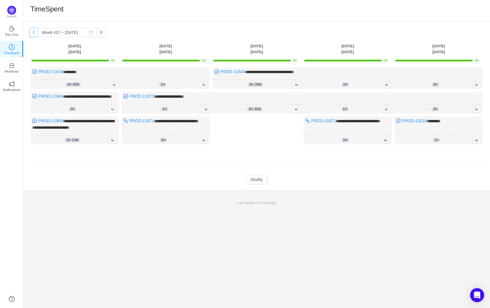
click at [38, 33] on button "button" at bounding box center [33, 32] width 9 height 9
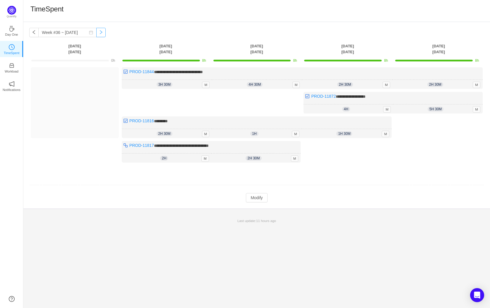
click at [96, 33] on button "button" at bounding box center [100, 32] width 9 height 9
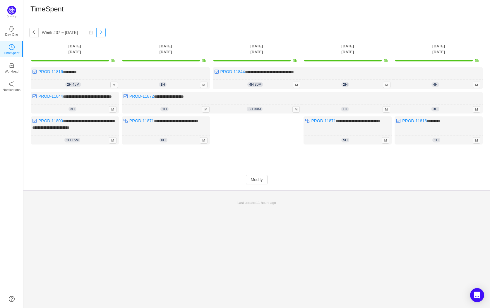
click at [96, 33] on button "button" at bounding box center [100, 32] width 9 height 9
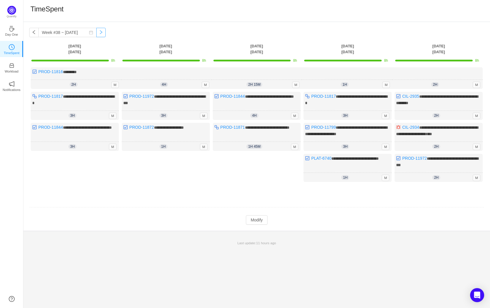
click at [96, 33] on button "button" at bounding box center [100, 32] width 9 height 9
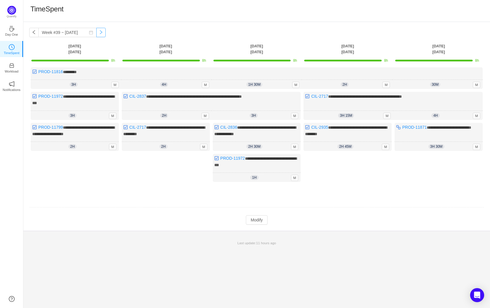
click at [96, 33] on button "button" at bounding box center [100, 32] width 9 height 9
type input "Week #40 ~ [DATE]"
